Goal: Obtain resource: Download file/media

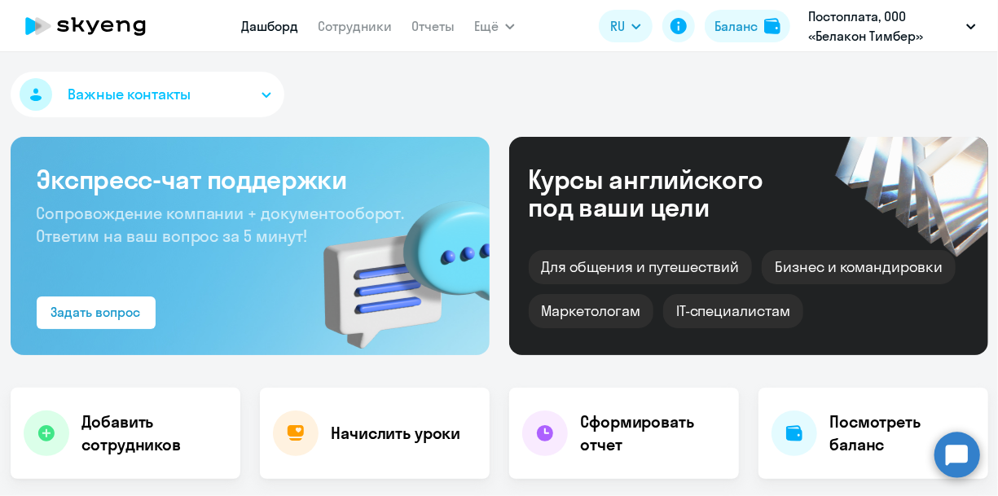
select select "30"
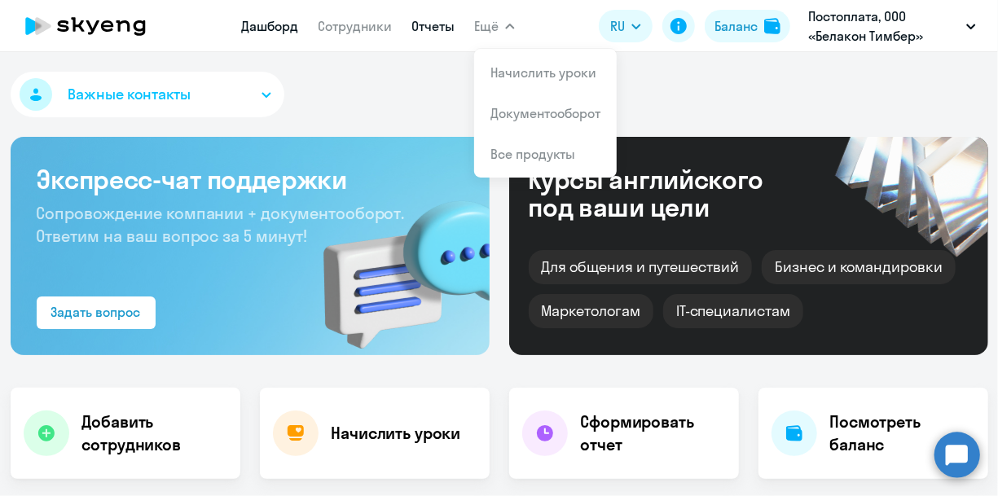
click at [427, 27] on link "Отчеты" at bounding box center [433, 26] width 43 height 16
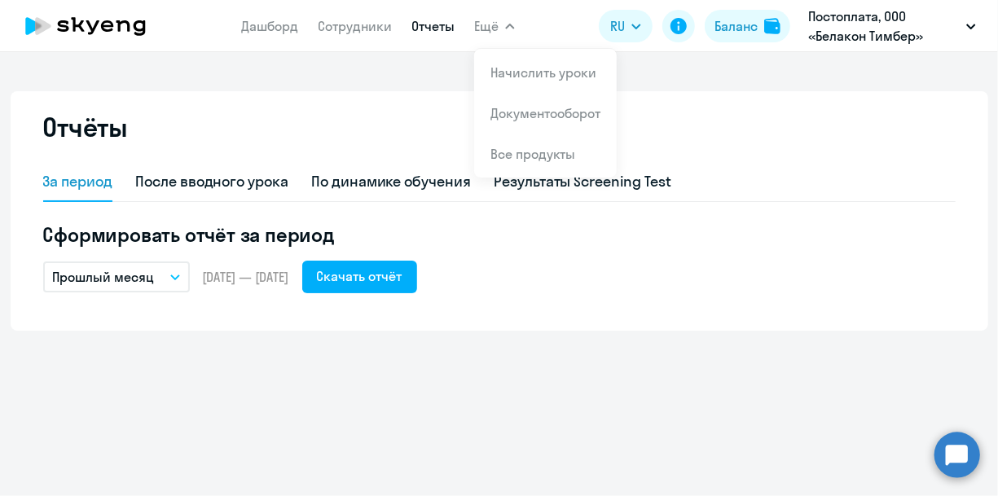
click at [504, 25] on button "Ещё" at bounding box center [494, 26] width 41 height 33
click at [506, 27] on icon "button" at bounding box center [510, 27] width 10 height 6
click at [531, 116] on link "Документооборот" at bounding box center [546, 113] width 110 height 16
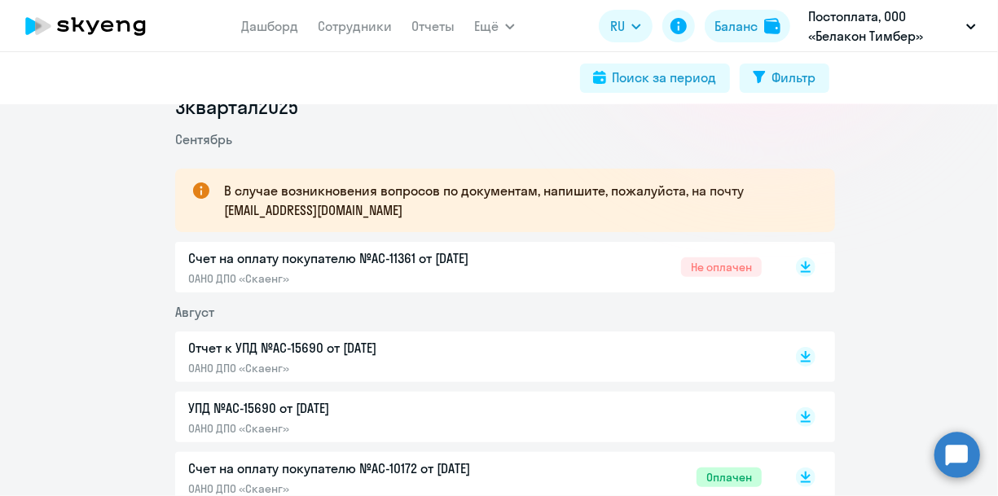
scroll to position [294, 0]
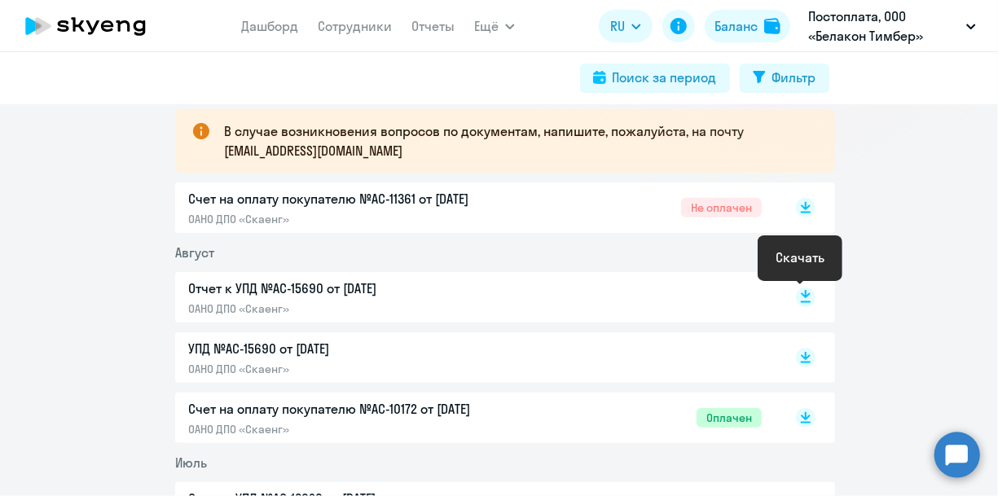
click at [807, 289] on icon at bounding box center [806, 298] width 20 height 20
click at [797, 355] on rect at bounding box center [806, 358] width 20 height 20
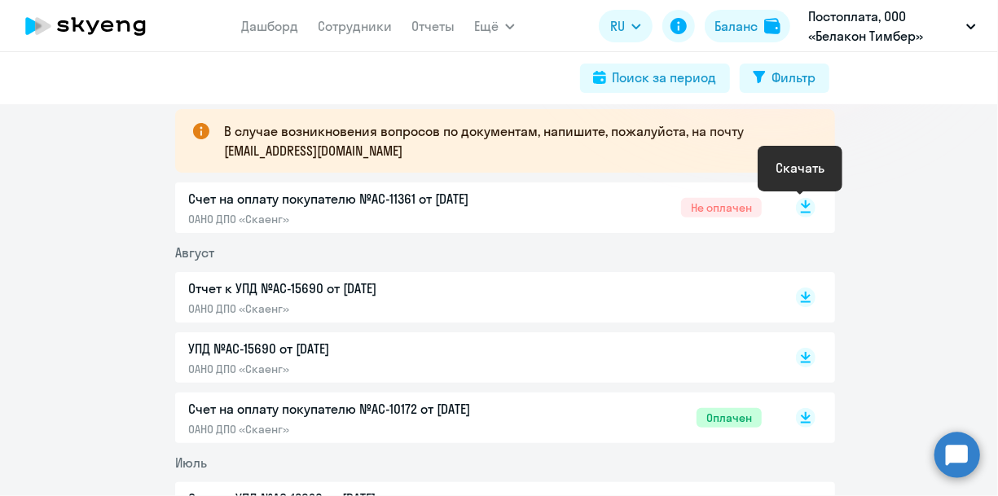
click at [809, 210] on rect at bounding box center [806, 208] width 20 height 20
click at [350, 151] on p "В случае возникновения вопросов по документам, напишите, пожалуйста, на почту […" at bounding box center [515, 140] width 582 height 39
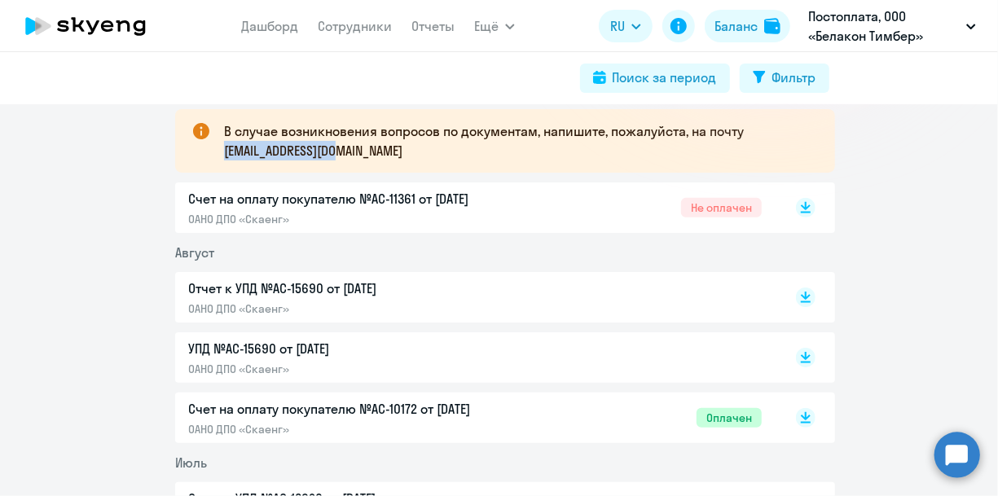
drag, startPoint x: 221, startPoint y: 152, endPoint x: 354, endPoint y: 164, distance: 133.4
click at [354, 164] on div "В случае возникновения вопросов по документам, напишите, пожалуйста, на почту […" at bounding box center [505, 141] width 660 height 64
copy p "[EMAIL_ADDRESS][DOMAIN_NAME]"
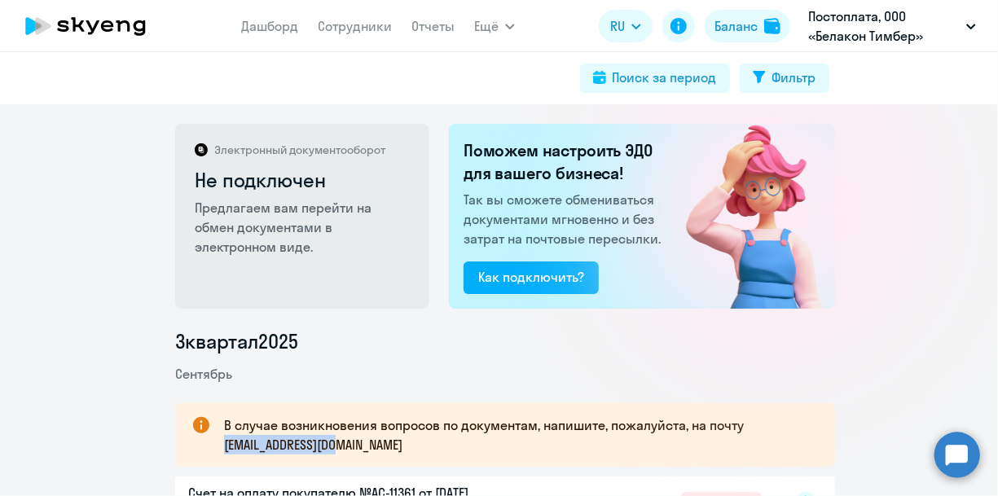
scroll to position [0, 0]
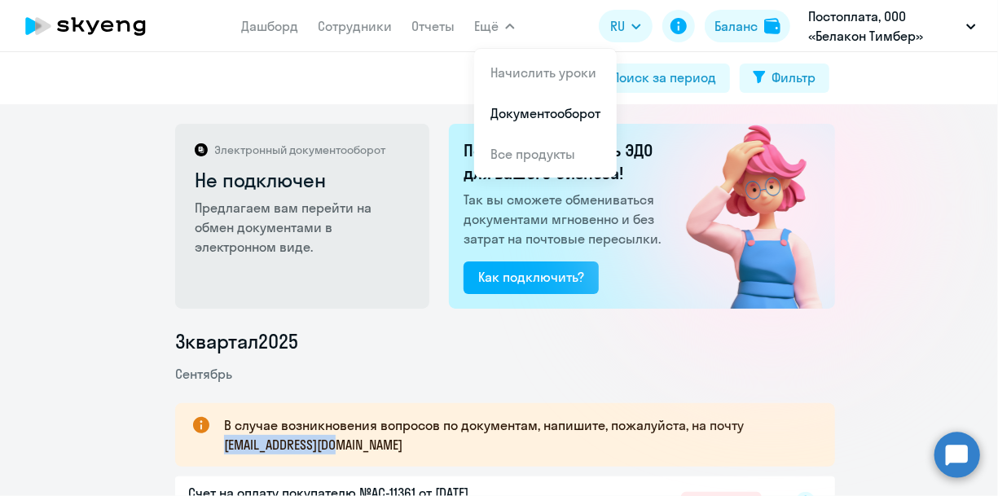
drag, startPoint x: 84, startPoint y: 22, endPoint x: 111, endPoint y: 35, distance: 29.9
click at [85, 22] on icon at bounding box center [85, 26] width 143 height 41
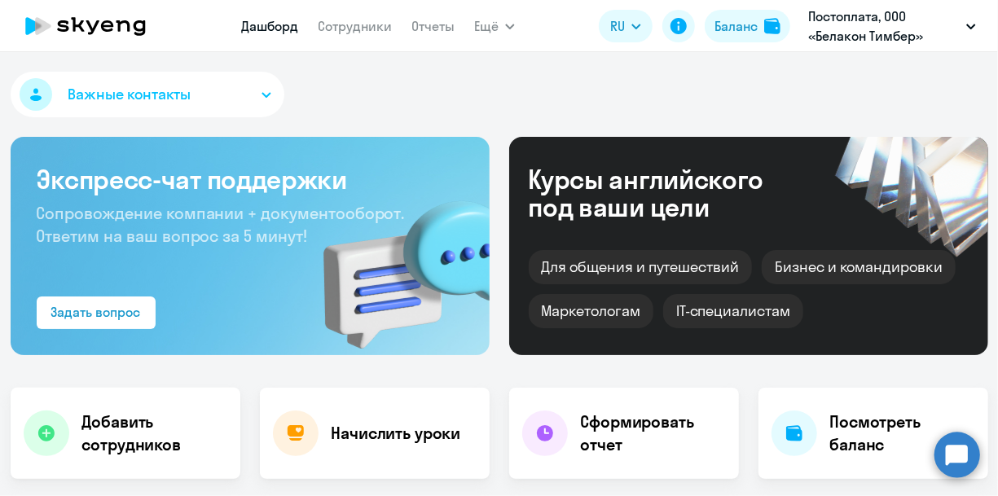
select select "30"
click at [752, 22] on div "Баланс" at bounding box center [736, 26] width 43 height 20
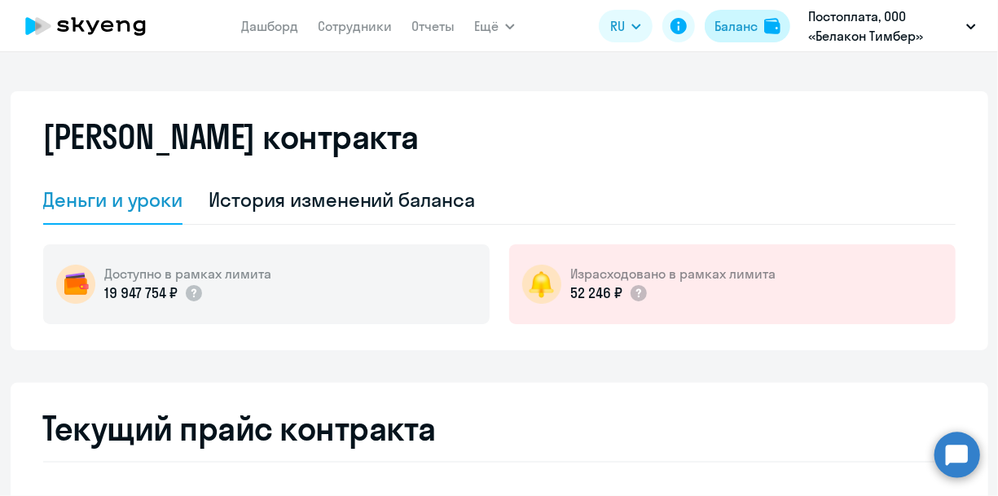
select select "english_adult_not_native_speaker"
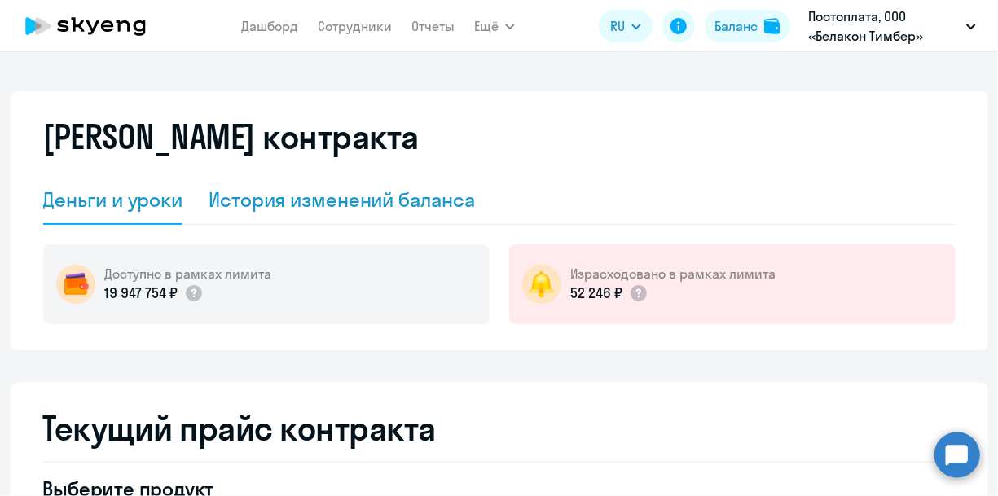
click at [460, 196] on div "История изменений баланса" at bounding box center [342, 200] width 267 height 26
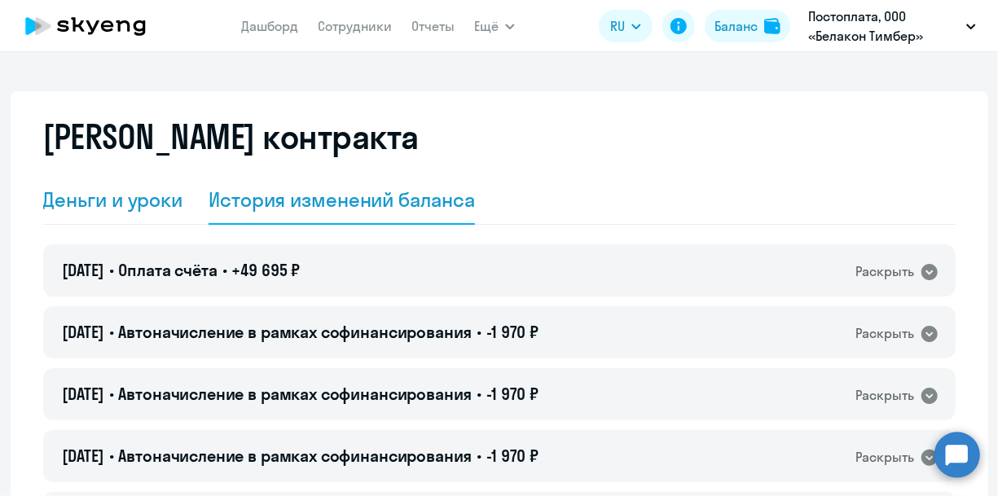
click at [93, 215] on div "Деньги и уроки" at bounding box center [113, 200] width 140 height 49
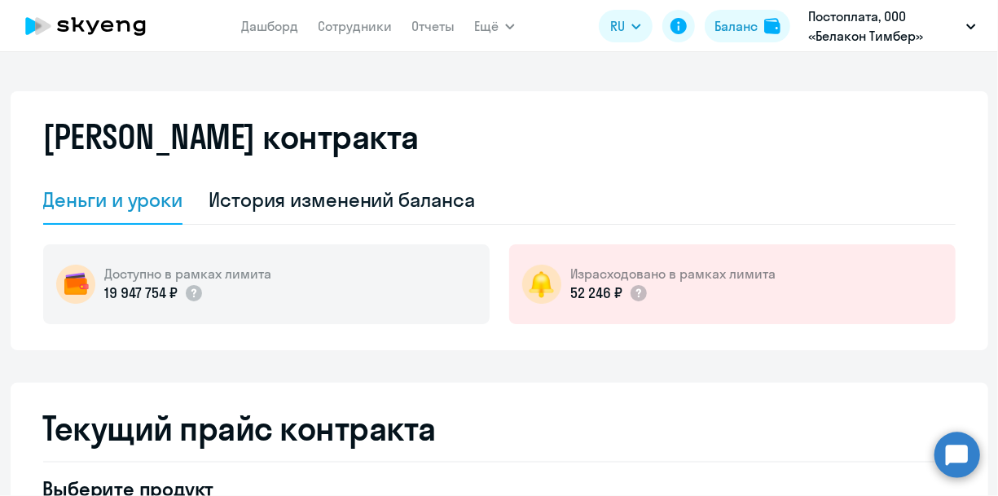
click at [334, 35] on app-menu-item-link "Сотрудники" at bounding box center [355, 26] width 74 height 20
click at [371, 20] on link "Сотрудники" at bounding box center [355, 26] width 74 height 16
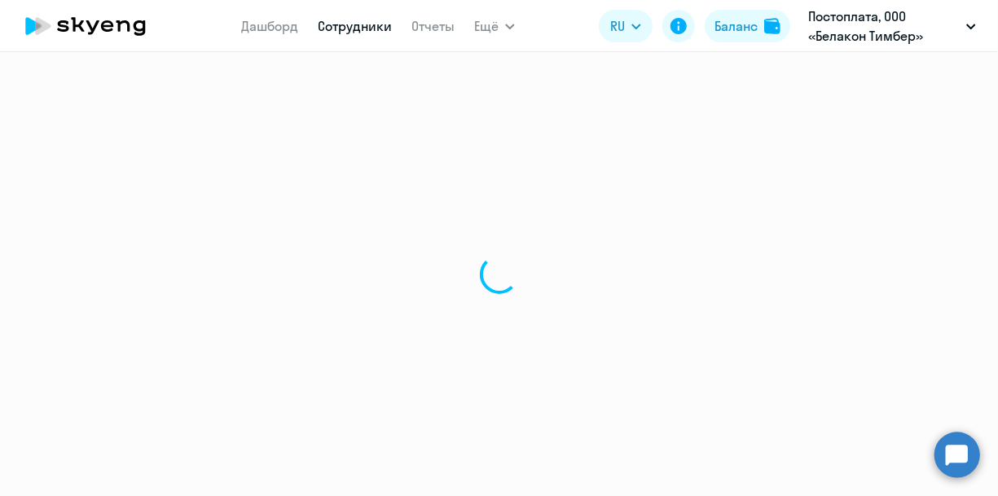
select select "30"
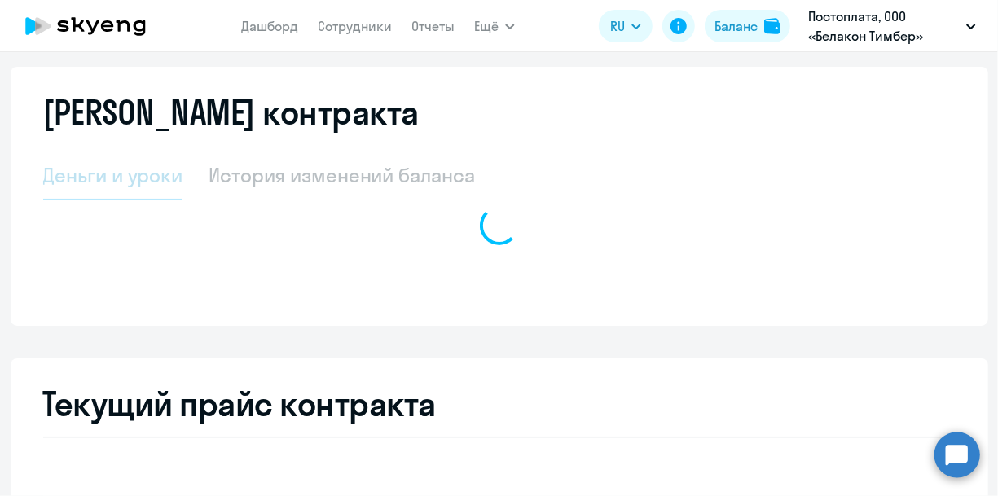
select select "english_adult_not_native_speaker"
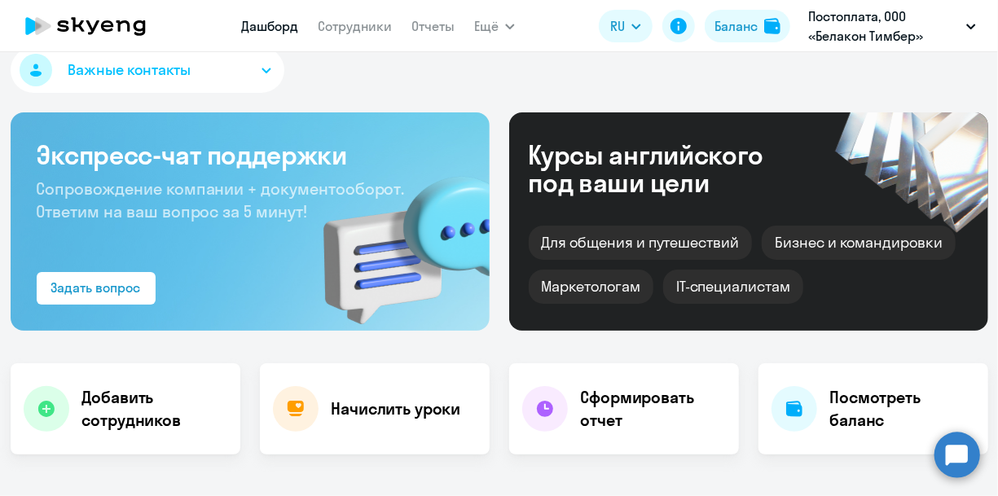
select select "30"
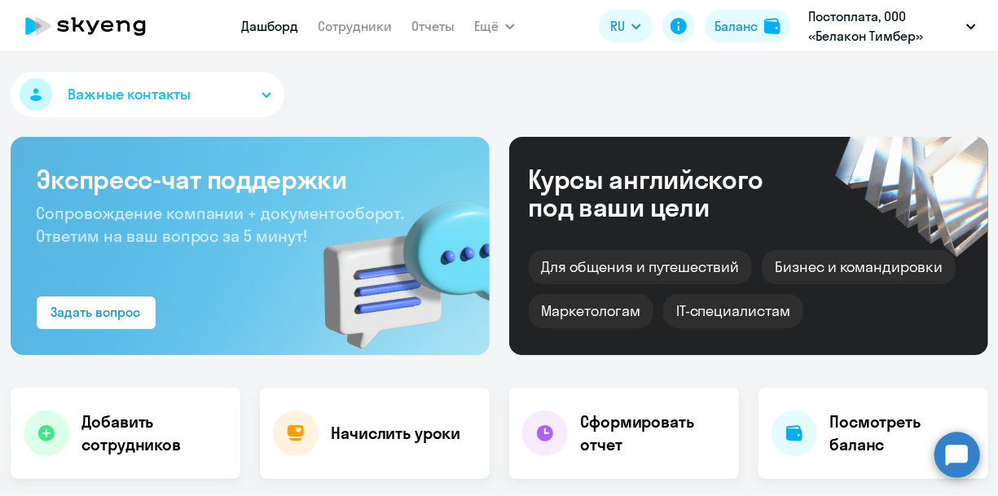
select select "30"
